Goal: Information Seeking & Learning: Learn about a topic

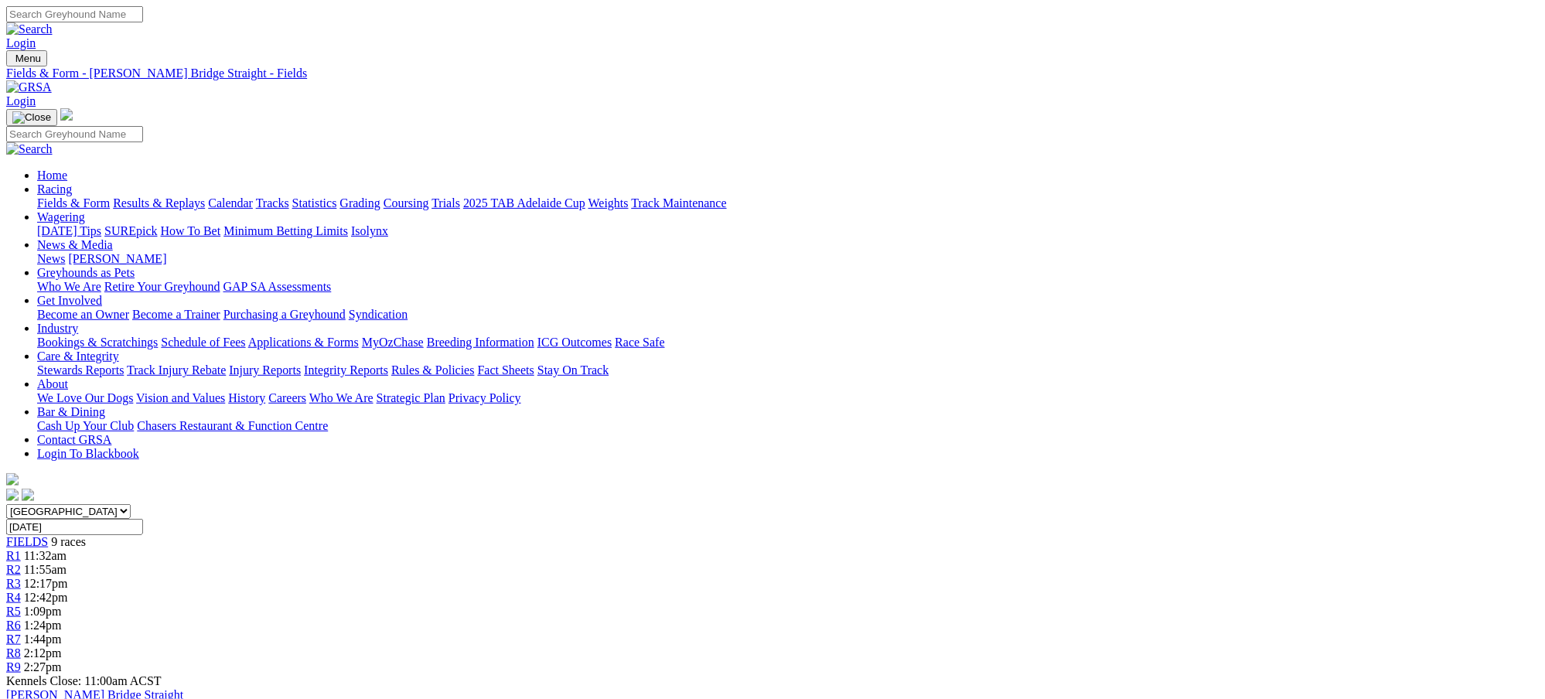
click at [110, 196] on link "Fields & Form" at bounding box center [73, 202] width 73 height 13
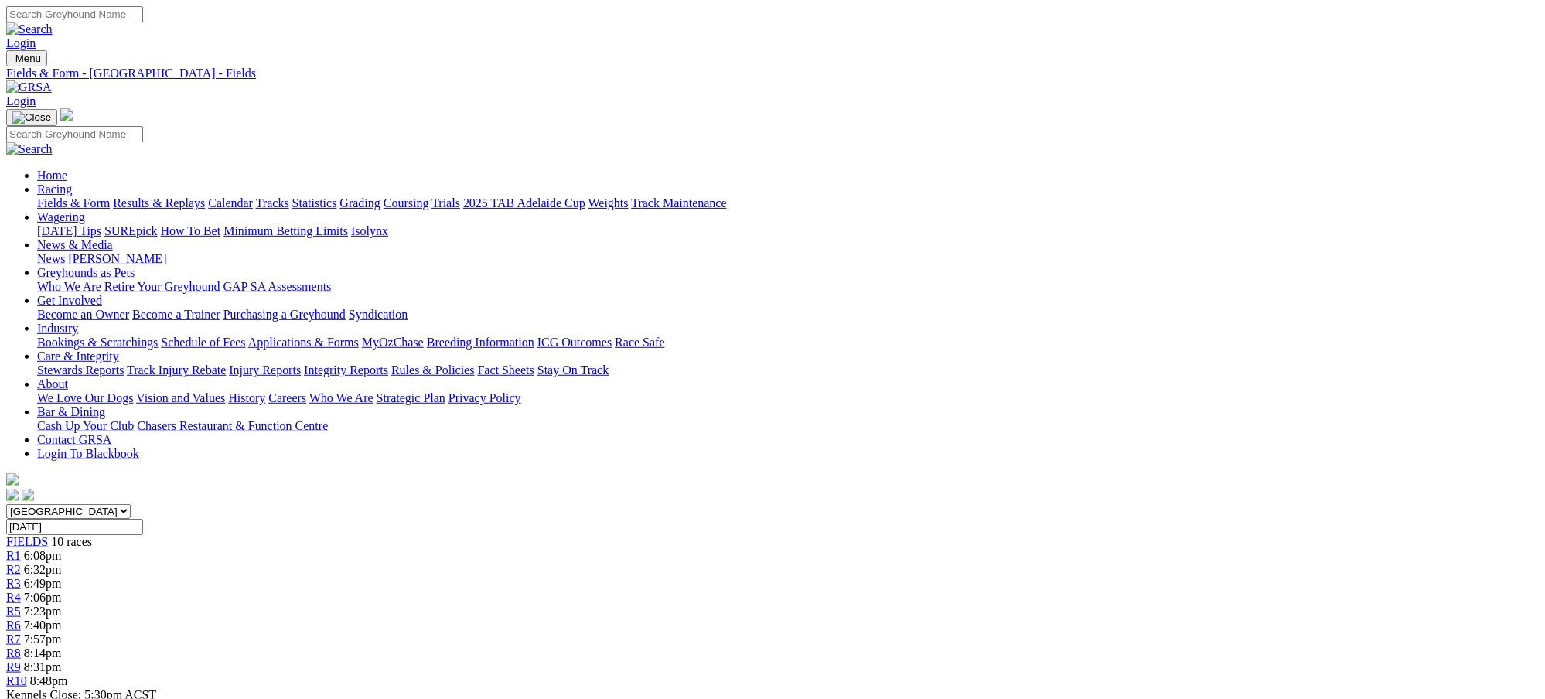
click at [602, 577] on div "R3 6:49pm" at bounding box center [772, 584] width 1533 height 14
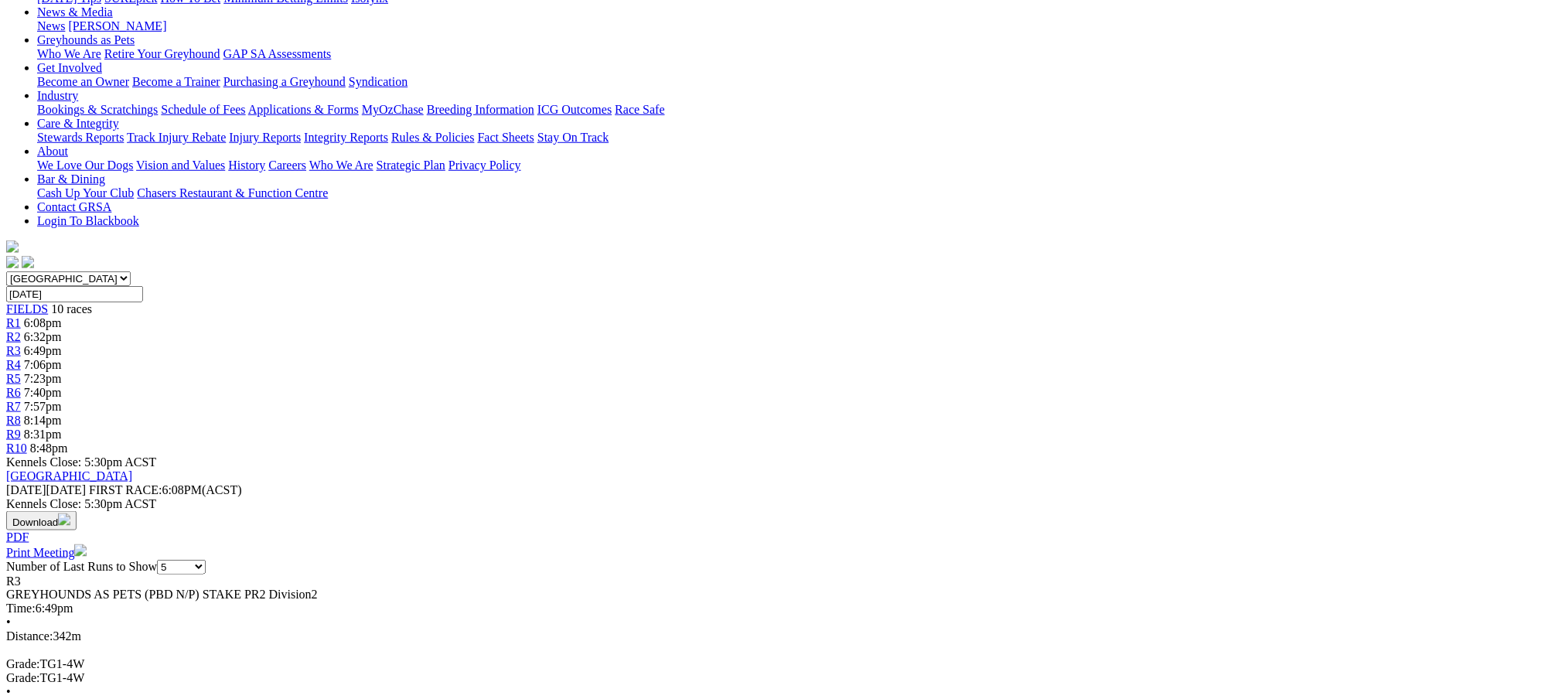
scroll to position [192, 0]
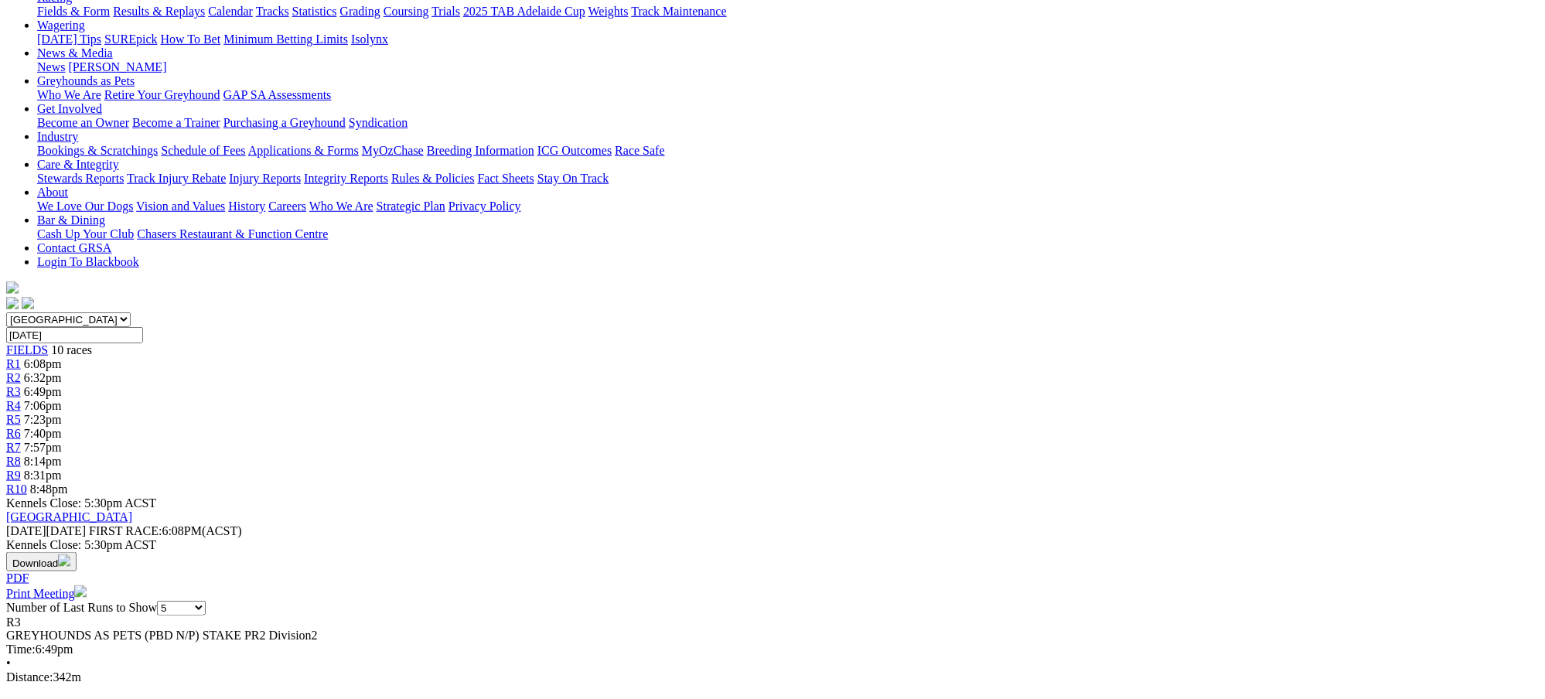
click at [62, 399] on span "7:06pm" at bounding box center [43, 405] width 38 height 13
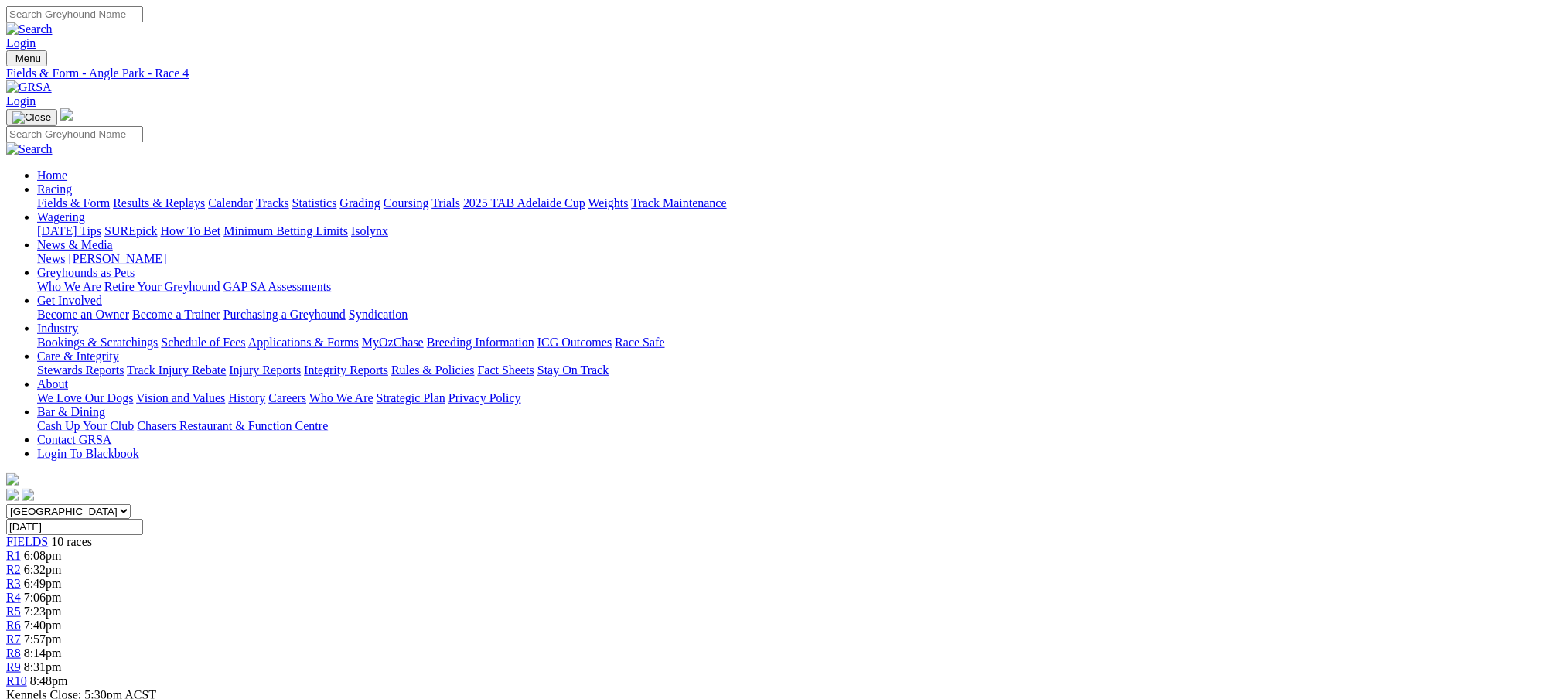
click at [110, 196] on link "Fields & Form" at bounding box center [73, 202] width 73 height 13
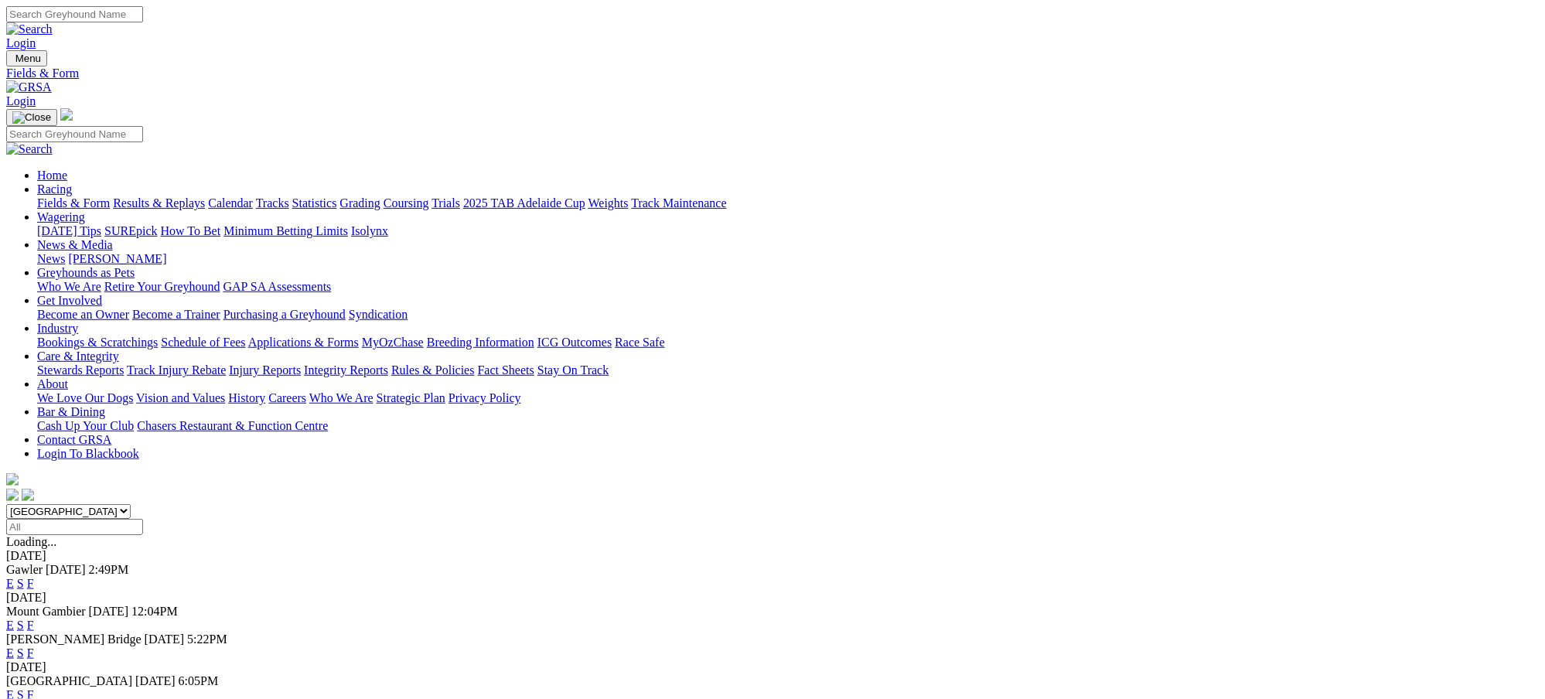
click at [34, 577] on link "F" at bounding box center [30, 583] width 7 height 13
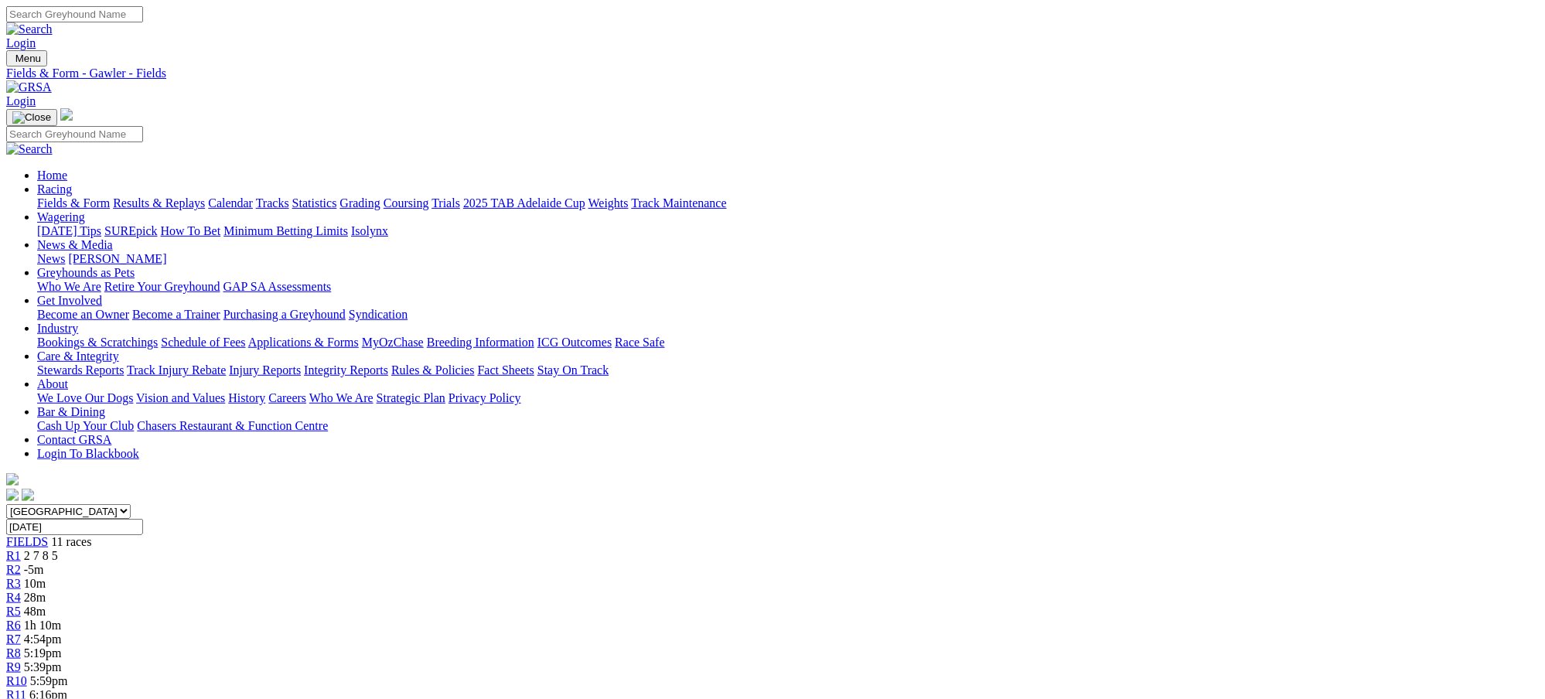
click at [423, 549] on div "R1 2 7 8 5" at bounding box center [772, 556] width 1533 height 14
click at [44, 563] on span "-5m" at bounding box center [34, 569] width 20 height 13
click at [39, 577] on span "9m" at bounding box center [31, 583] width 15 height 13
click at [336, 535] on div "FIELDS 11 races" at bounding box center [772, 542] width 1533 height 14
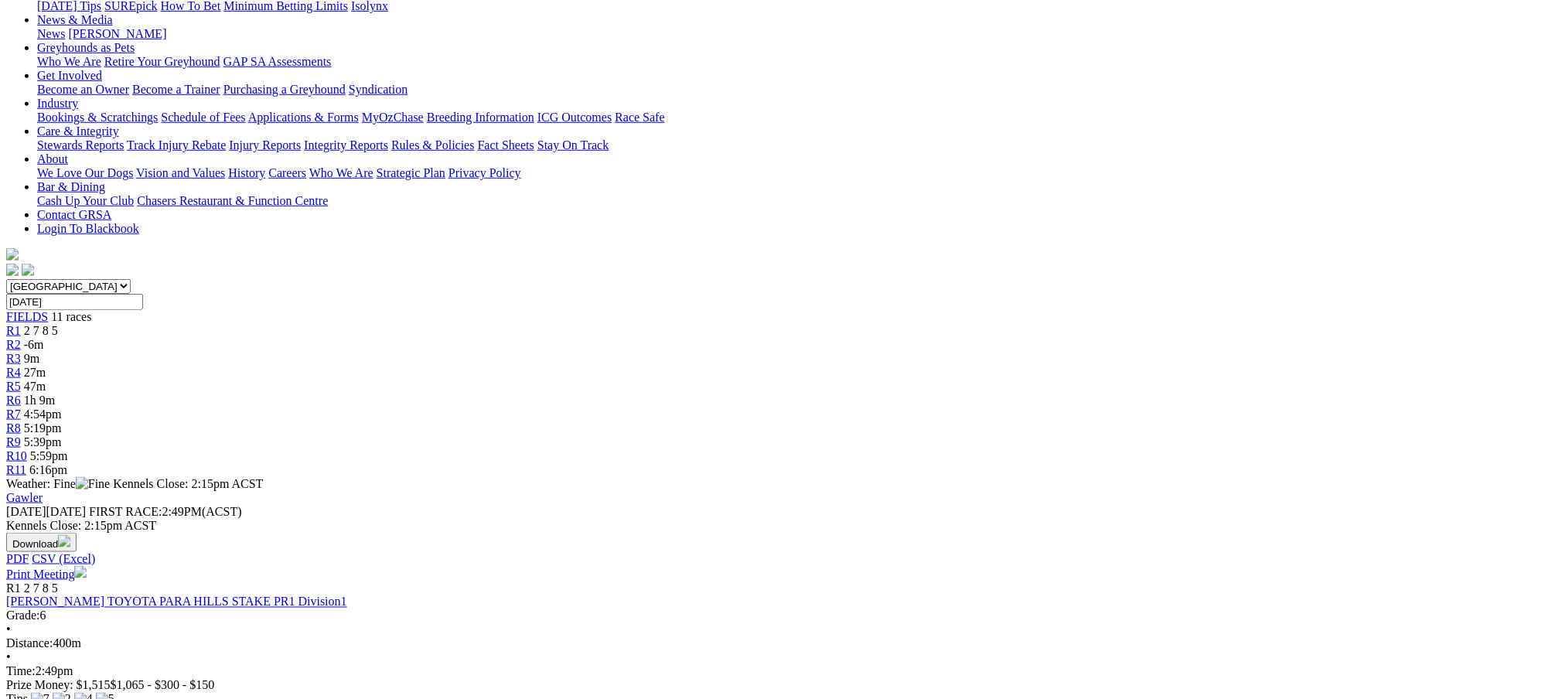
scroll to position [206, 0]
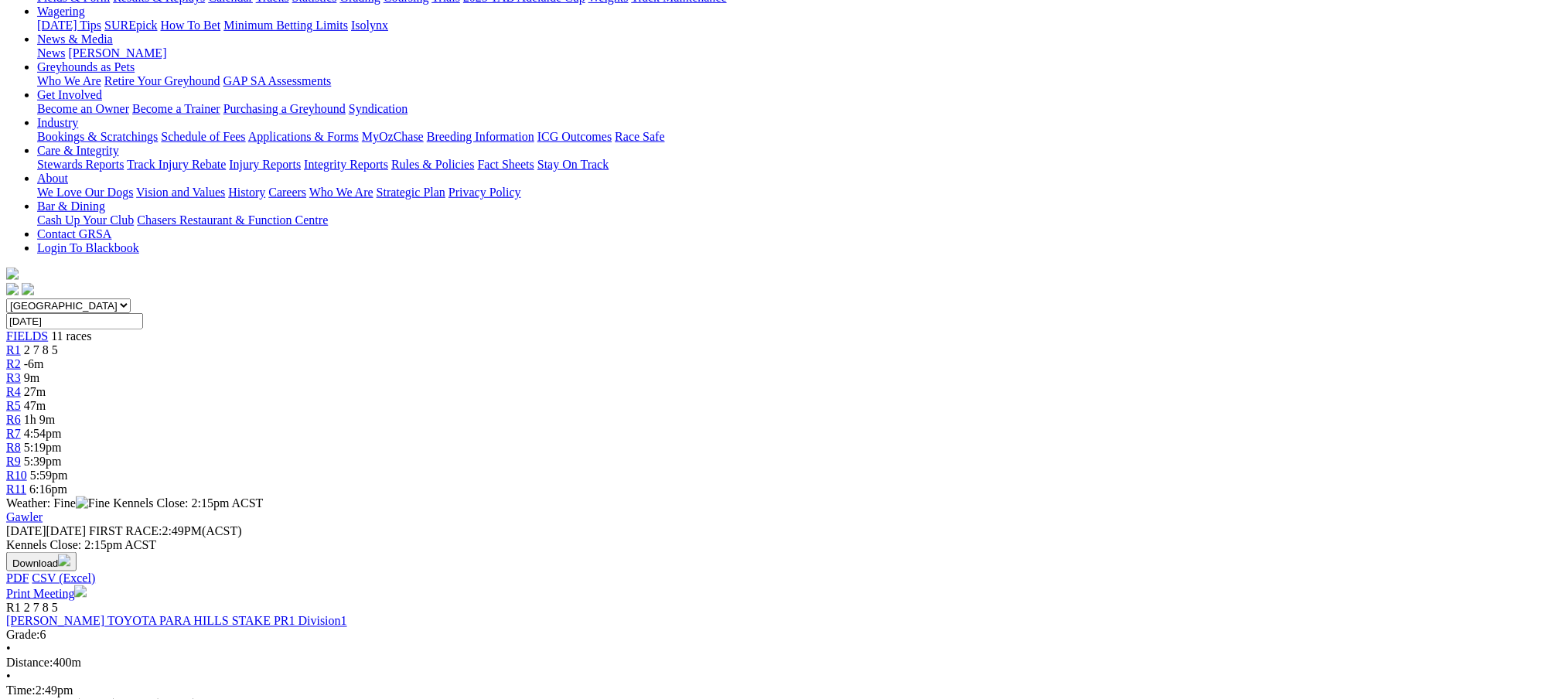
click at [58, 343] on span "2 7 8 5" at bounding box center [41, 349] width 34 height 13
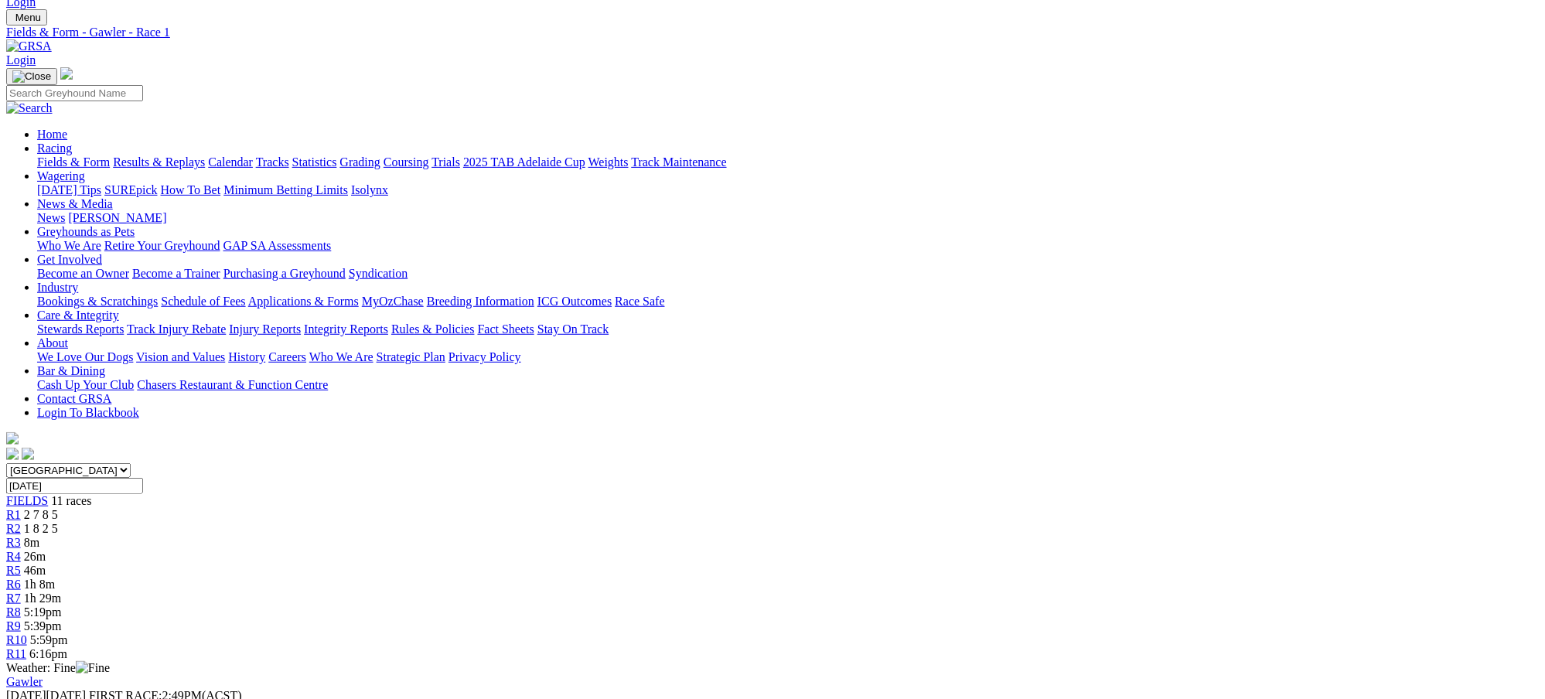
scroll to position [124, 0]
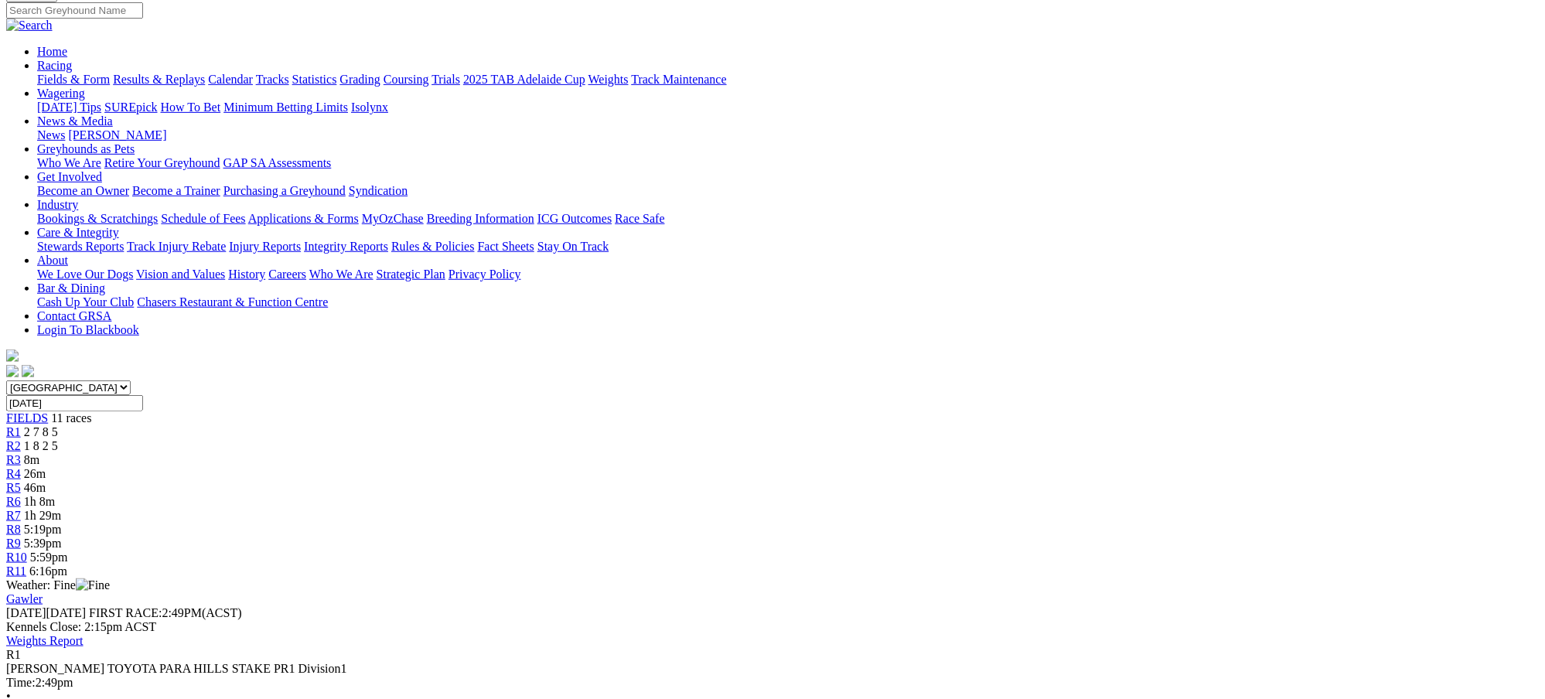
click at [58, 439] on span "1 8 2 5" at bounding box center [41, 445] width 34 height 13
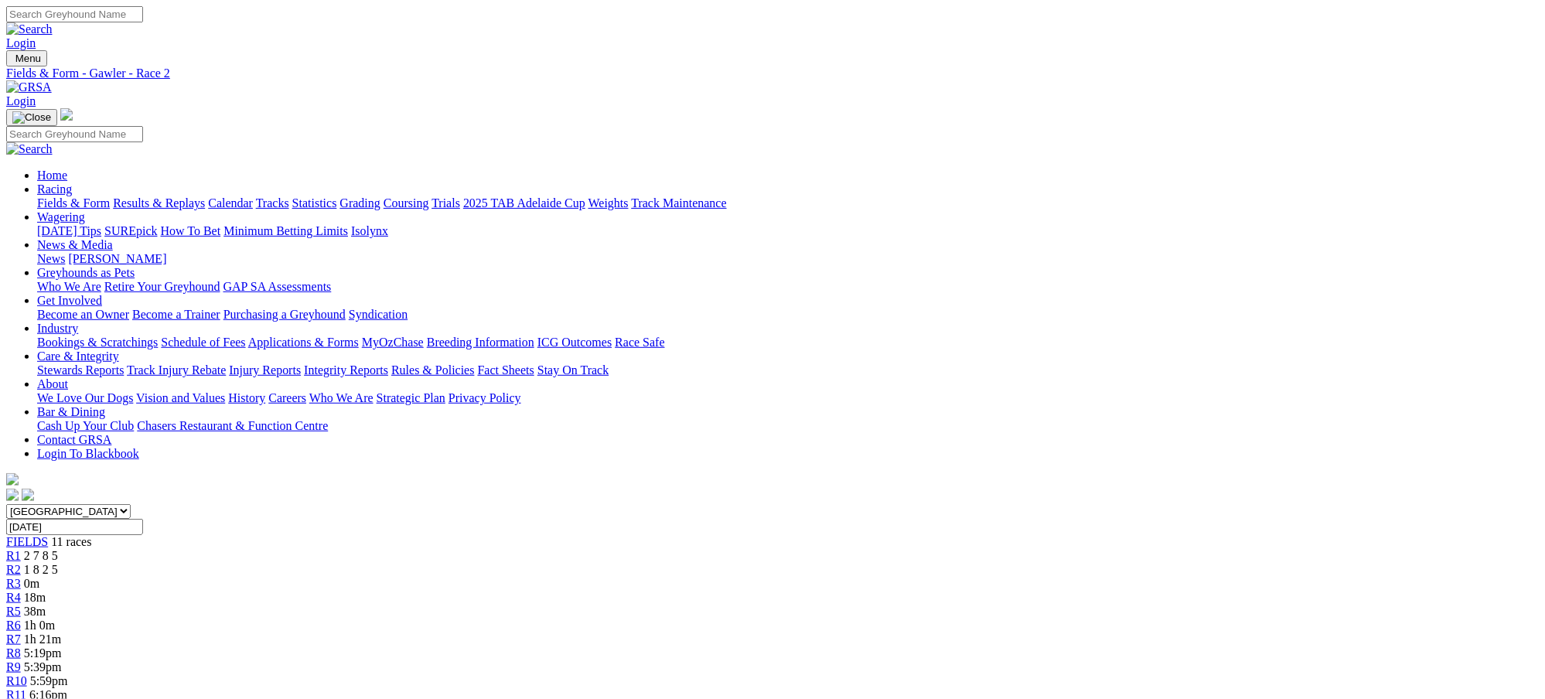
click at [58, 549] on span "2 7 8 5" at bounding box center [41, 555] width 34 height 13
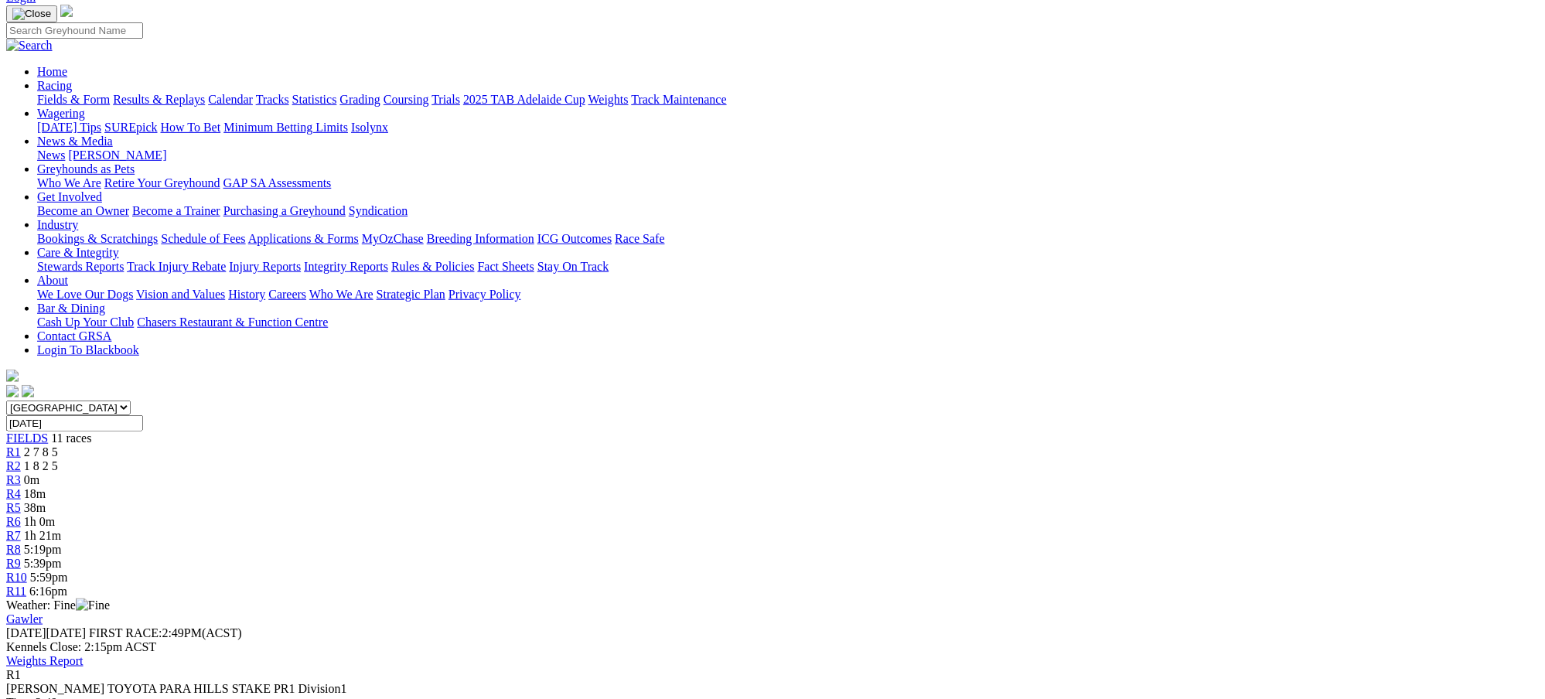
scroll to position [124, 0]
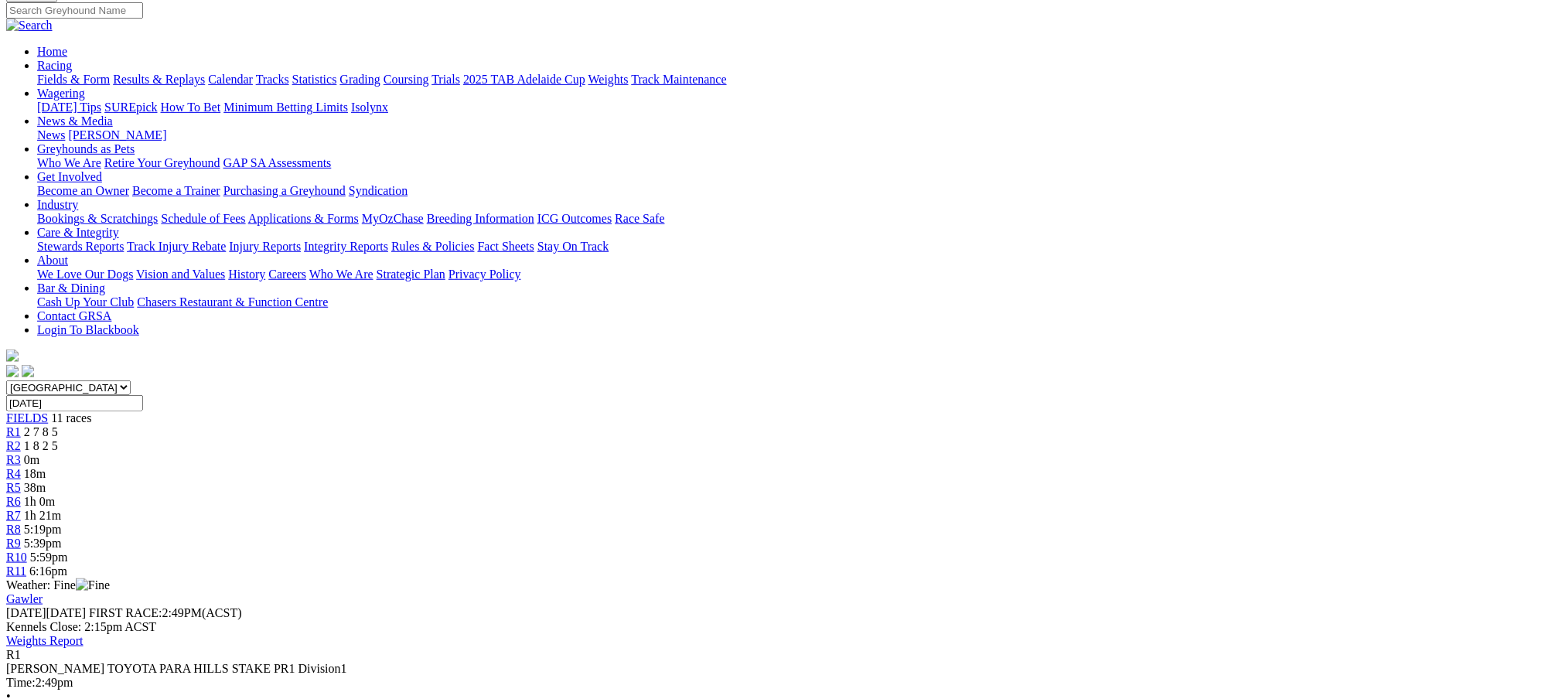
click at [431, 425] on div "R1 2 7 8 5" at bounding box center [772, 432] width 1533 height 14
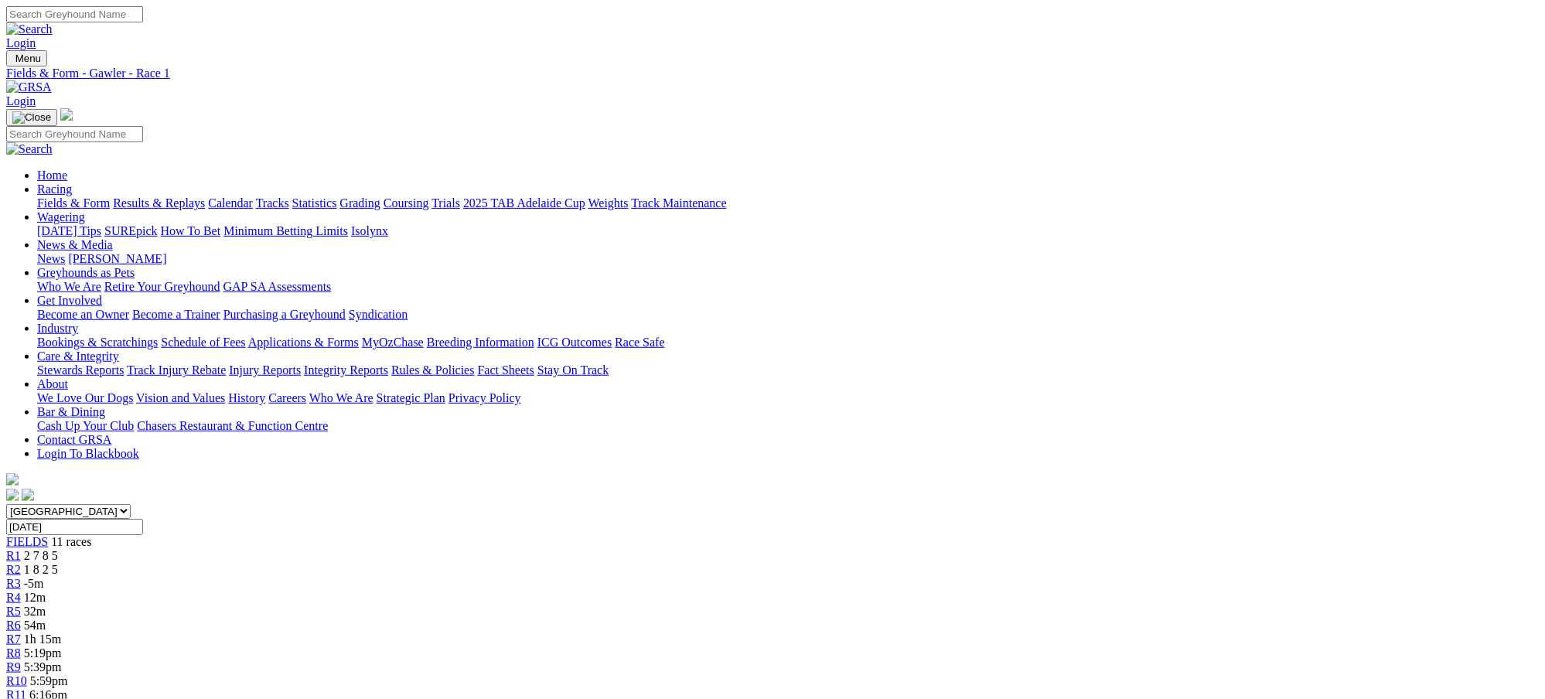
click at [205, 196] on link "Results & Replays" at bounding box center [159, 202] width 92 height 13
